Goal: Information Seeking & Learning: Find specific page/section

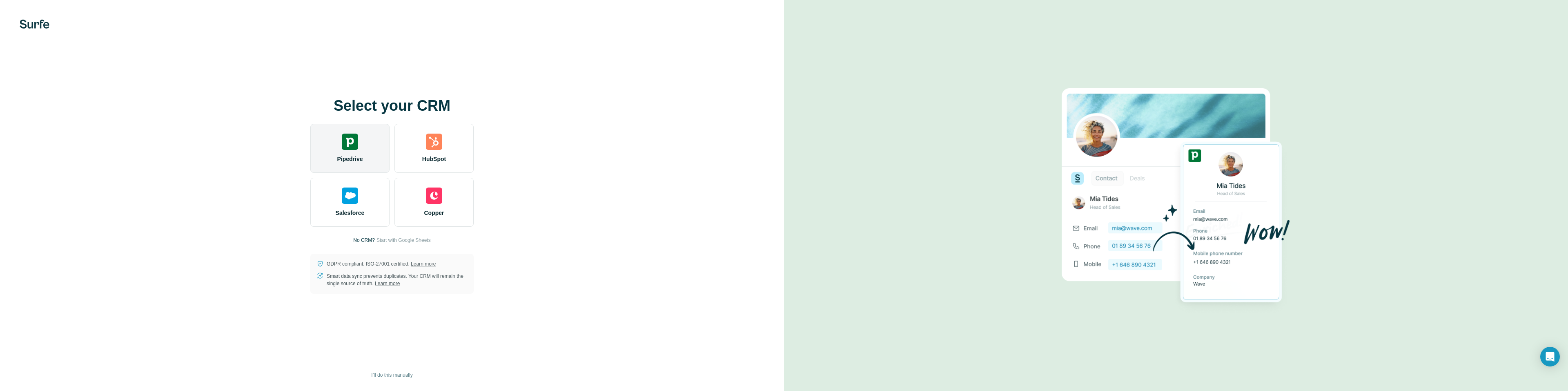
click at [353, 149] on img at bounding box center [349, 141] width 16 height 16
click at [348, 153] on div "Pipedrive" at bounding box center [350, 148] width 79 height 49
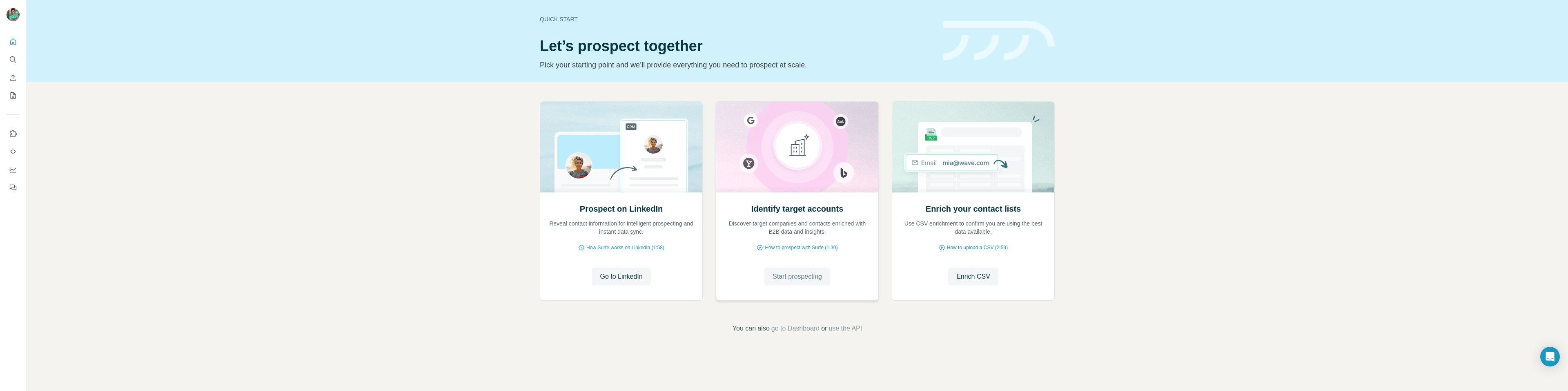
click at [805, 278] on span "Start prospecting" at bounding box center [797, 277] width 49 height 10
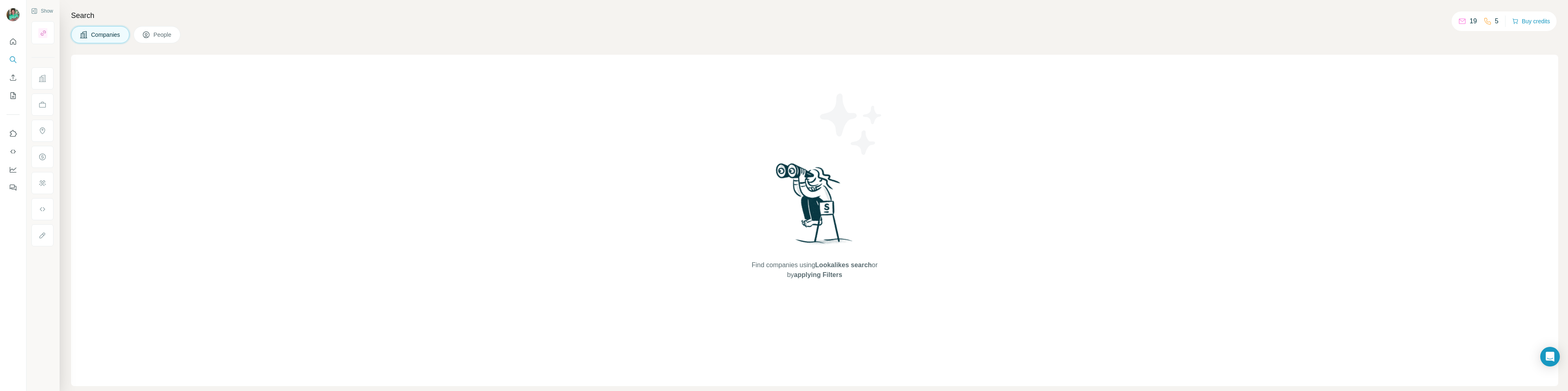
click at [113, 33] on span "Companies" at bounding box center [106, 34] width 30 height 8
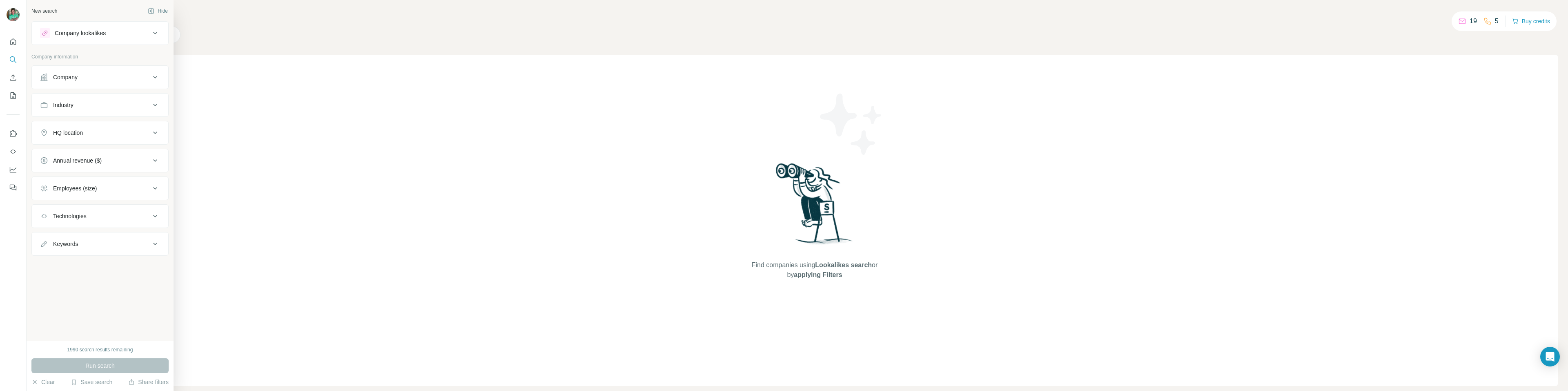
click at [109, 80] on div "Company" at bounding box center [95, 77] width 110 height 8
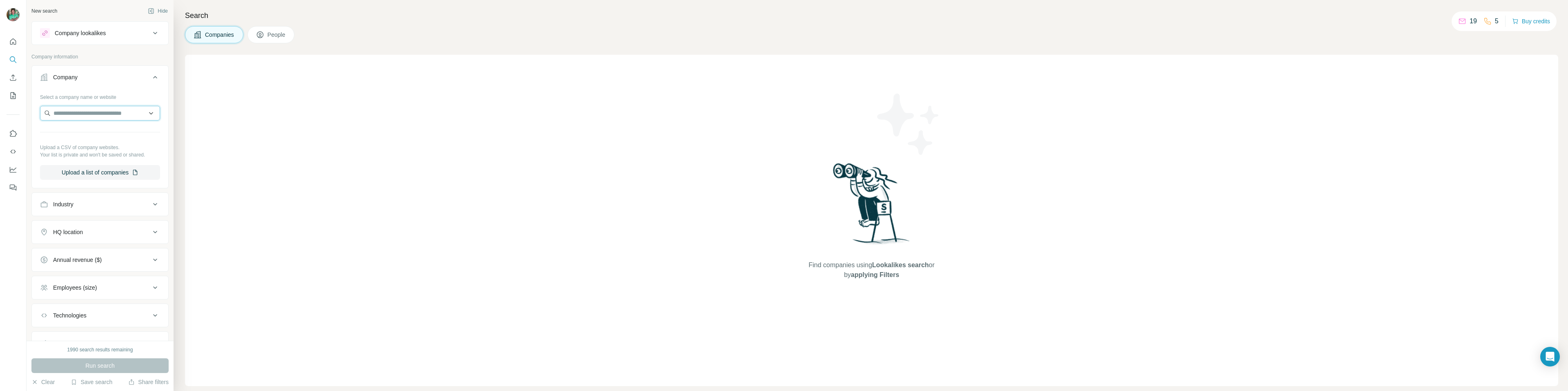
click at [85, 115] on input "text" at bounding box center [100, 113] width 120 height 15
paste input "text"
type input "**********"
click at [93, 136] on p "arcelormittal.com" at bounding box center [83, 139] width 39 height 7
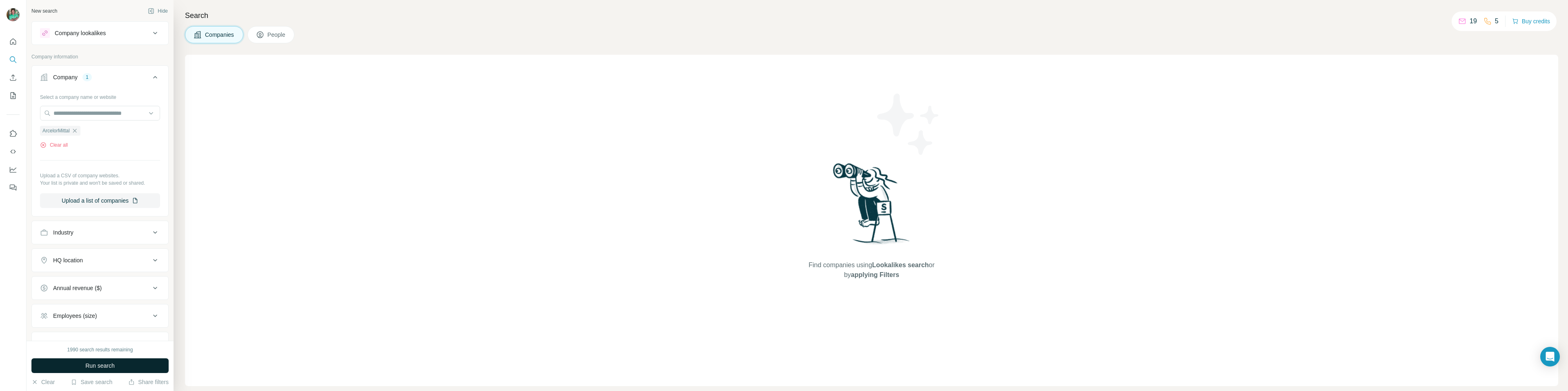
click at [83, 365] on button "Run search" at bounding box center [100, 365] width 137 height 15
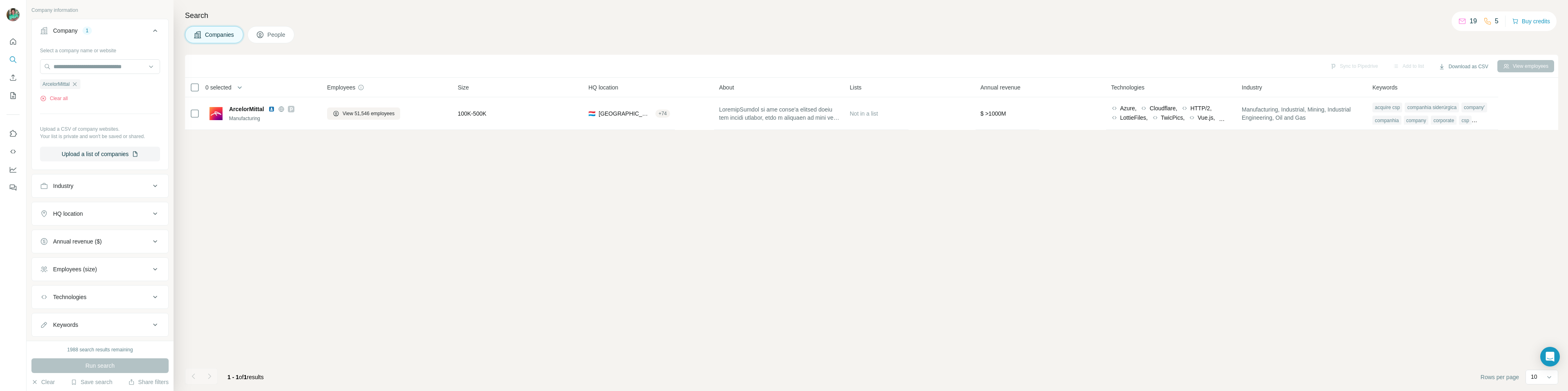
scroll to position [66, 0]
click at [150, 165] on icon at bounding box center [155, 167] width 10 height 10
click at [120, 184] on input at bounding box center [96, 187] width 101 height 9
type input "*****"
click at [119, 149] on div "Select a company name or website ArcelorMittal Clear all Upload a CSV of compan…" at bounding box center [100, 86] width 136 height 124
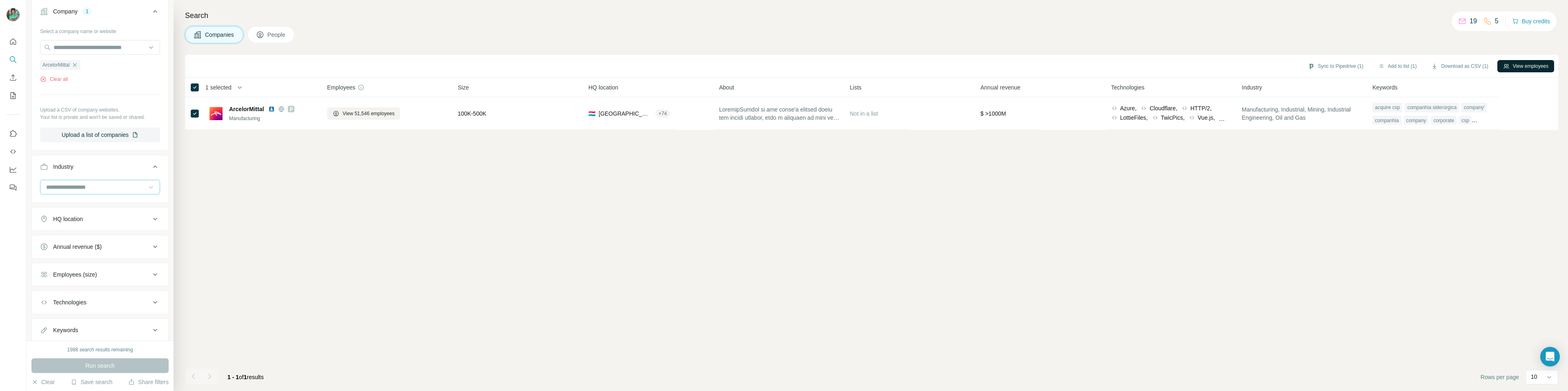
click at [1530, 66] on button "View employees" at bounding box center [1525, 66] width 57 height 12
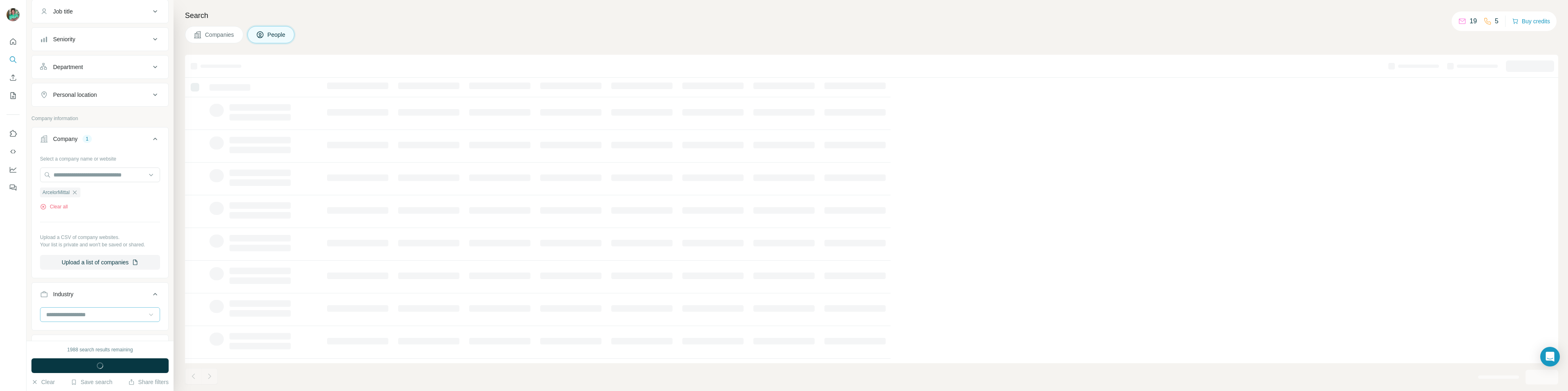
scroll to position [193, 0]
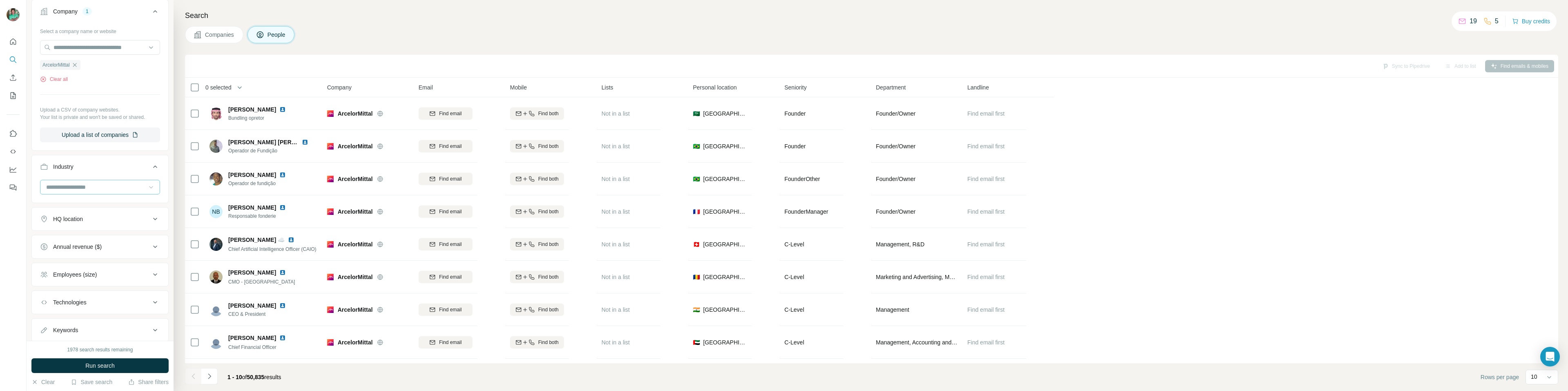
click at [711, 82] on th "Personal location" at bounding box center [733, 87] width 91 height 19
click at [727, 89] on span "Personal location" at bounding box center [715, 87] width 44 height 8
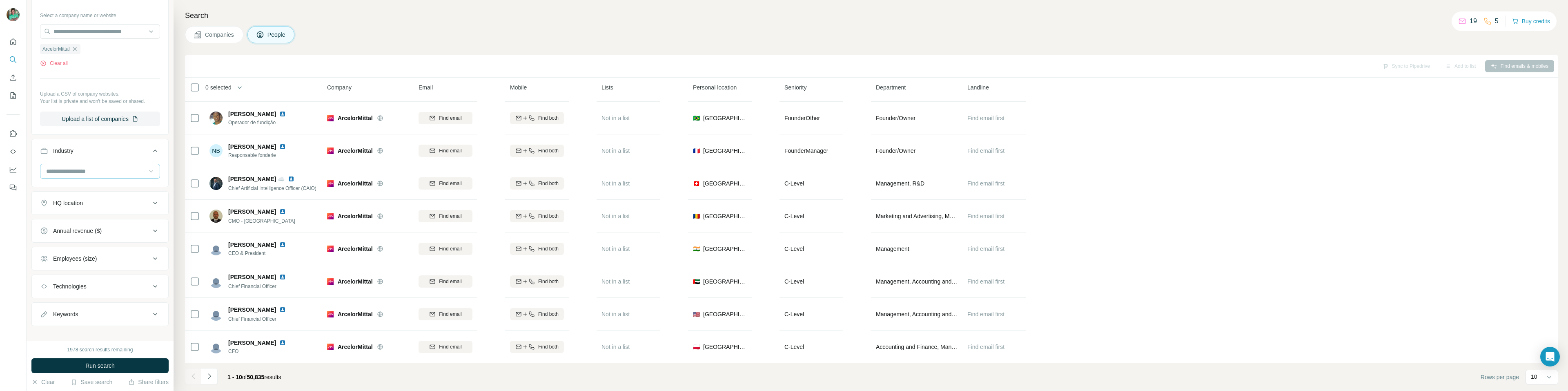
scroll to position [218, 0]
click at [152, 279] on icon at bounding box center [155, 278] width 10 height 10
click at [152, 279] on icon at bounding box center [155, 278] width 10 height 10
click at [156, 194] on button "HQ location" at bounding box center [100, 195] width 136 height 19
click at [151, 194] on icon at bounding box center [155, 194] width 10 height 10
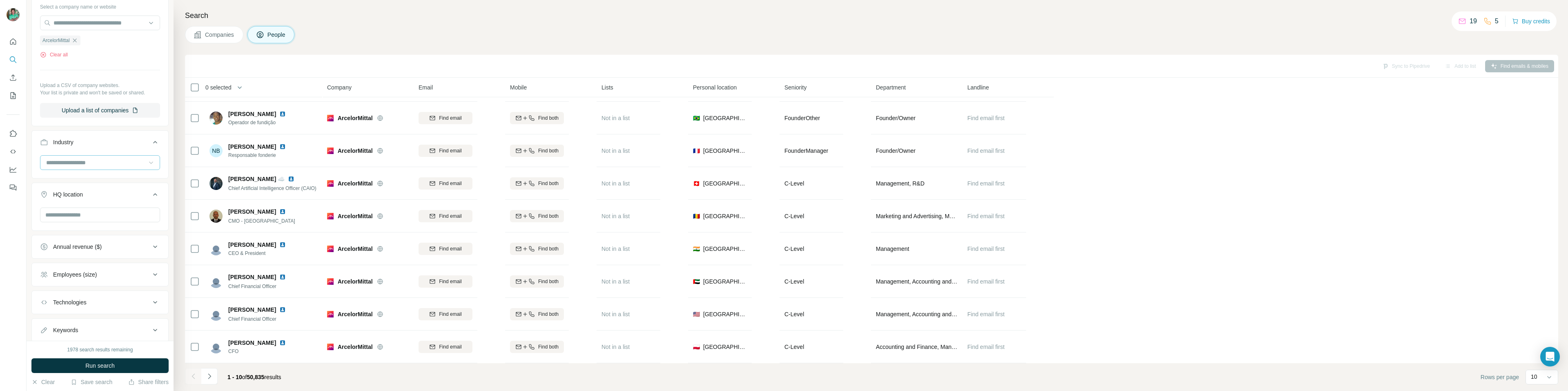
click at [102, 242] on div "Annual revenue ($)" at bounding box center [77, 246] width 49 height 8
click at [125, 198] on div "HQ location" at bounding box center [95, 194] width 110 height 8
click at [112, 216] on input "text" at bounding box center [100, 215] width 120 height 15
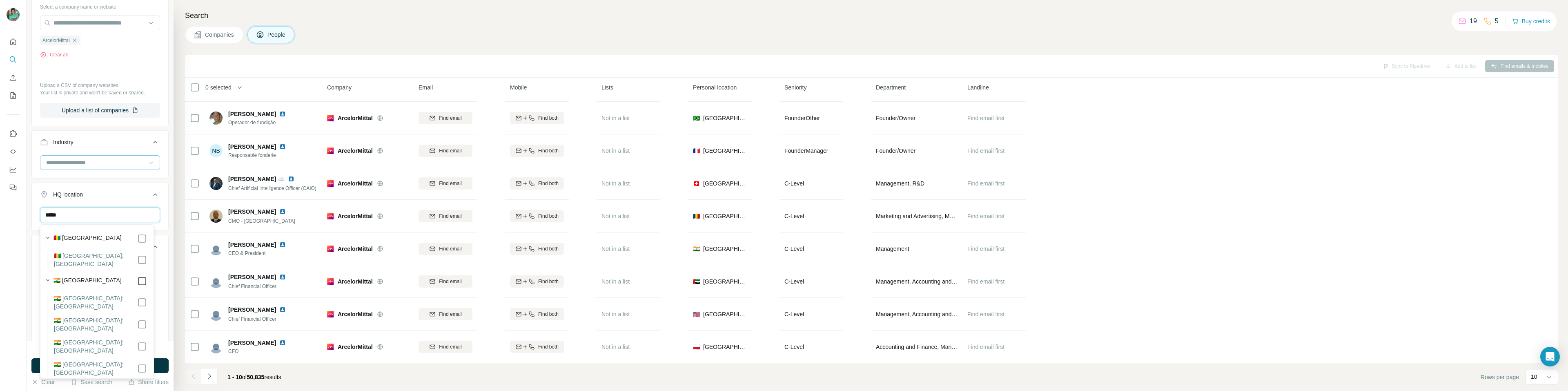
type input "*****"
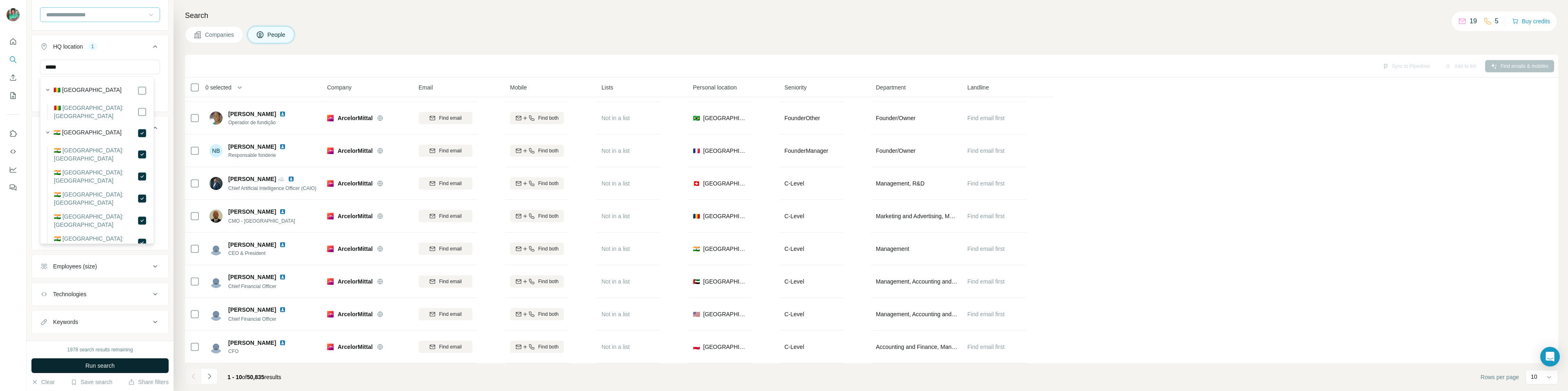
scroll to position [379, 0]
click at [116, 367] on button "Run search" at bounding box center [100, 365] width 137 height 15
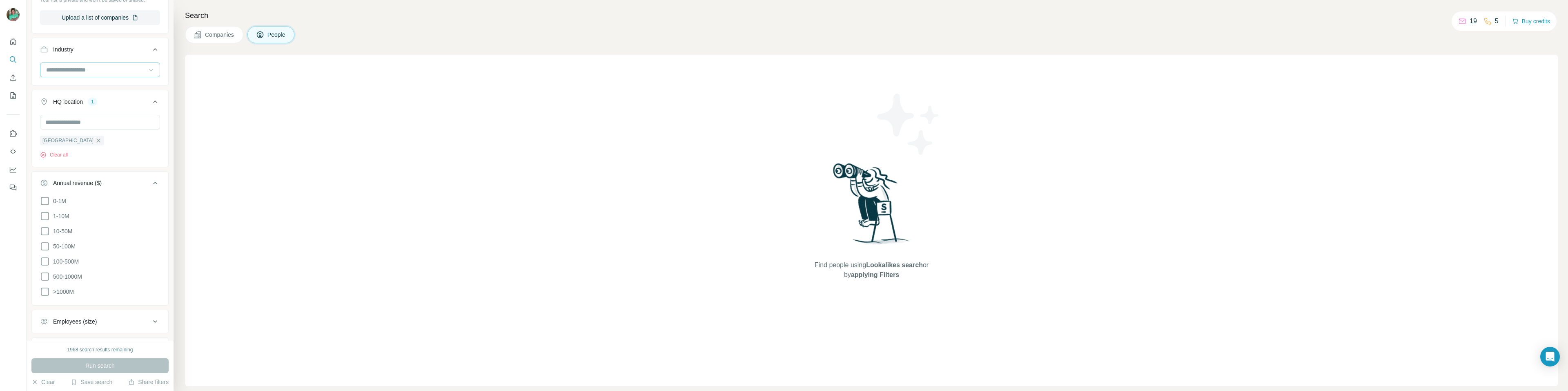
scroll to position [322, 0]
